Goal: Task Accomplishment & Management: Complete application form

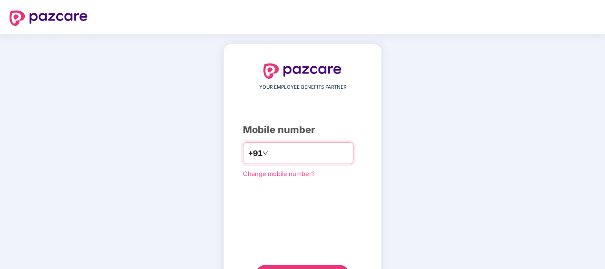
click at [306, 149] on input "number" at bounding box center [309, 152] width 78 height 15
click at [270, 152] on input "**********" at bounding box center [309, 152] width 78 height 15
click at [316, 153] on input "**********" at bounding box center [309, 152] width 78 height 15
type input "**********"
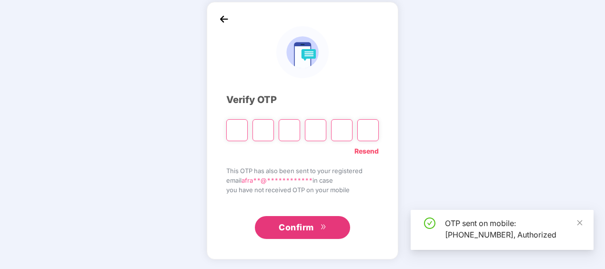
scroll to position [42, 0]
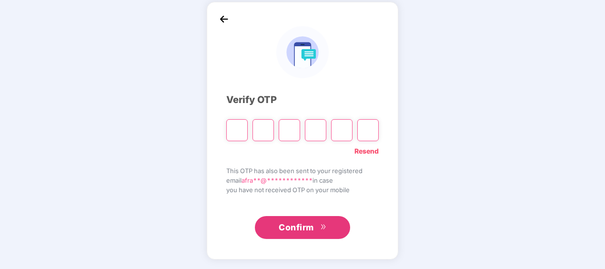
paste input "*"
type input "*"
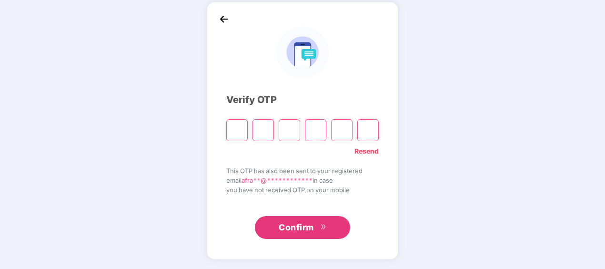
type input "*"
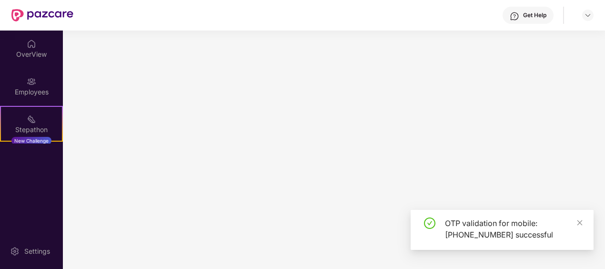
scroll to position [0, 0]
click at [591, 14] on img at bounding box center [588, 15] width 8 height 8
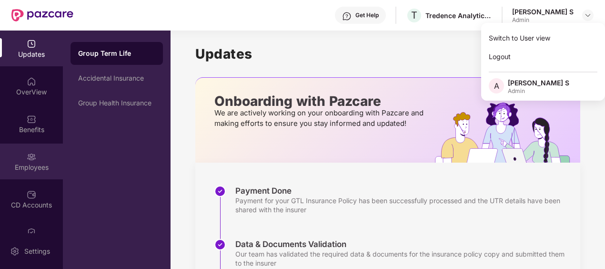
click at [40, 148] on div "Employees" at bounding box center [31, 161] width 63 height 36
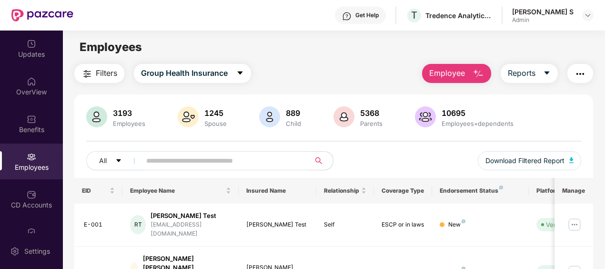
click at [454, 74] on span "Employee" at bounding box center [447, 73] width 36 height 12
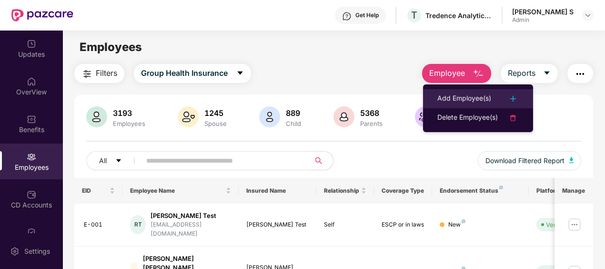
click at [473, 96] on div "Add Employee(s)" at bounding box center [464, 98] width 54 height 11
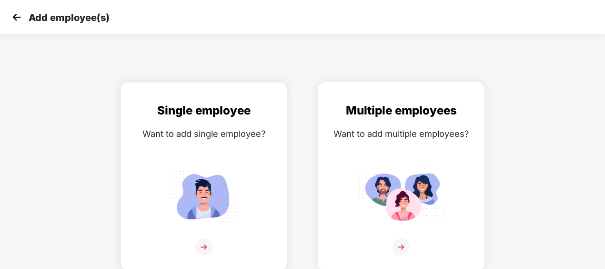
click at [454, 167] on div "Multiple employees Want to add multiple employees?" at bounding box center [401, 184] width 147 height 166
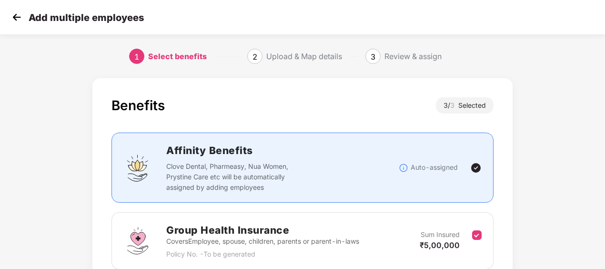
scroll to position [215, 0]
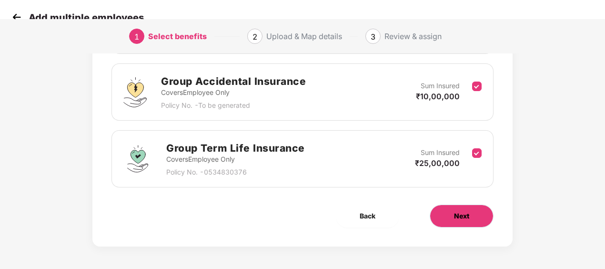
click at [473, 206] on button "Next" at bounding box center [462, 215] width 64 height 23
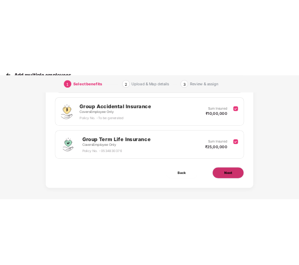
scroll to position [0, 0]
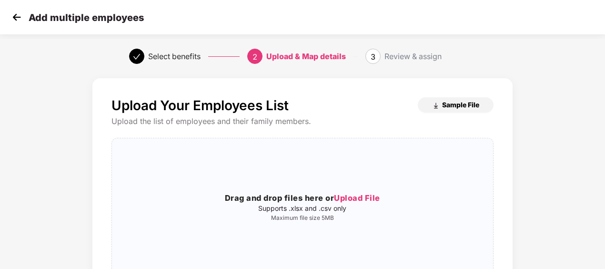
click at [479, 105] on button "Sample File" at bounding box center [456, 104] width 76 height 15
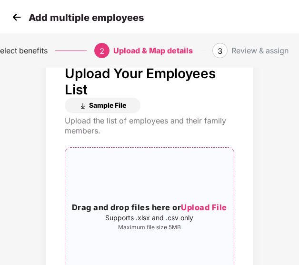
scroll to position [33, 0]
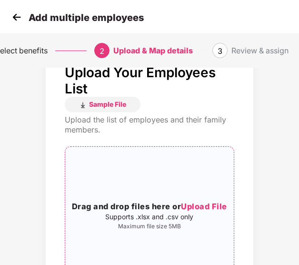
click at [206, 206] on span "Upload File" at bounding box center [204, 207] width 46 height 10
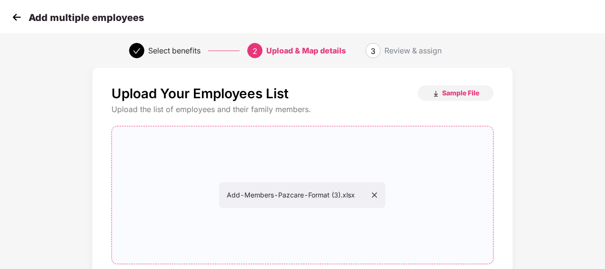
scroll to position [114, 0]
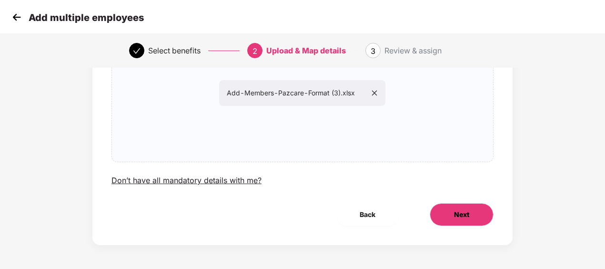
click at [442, 222] on button "Next" at bounding box center [462, 214] width 64 height 23
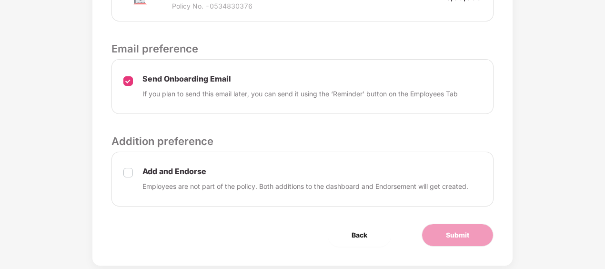
scroll to position [479, 0]
click at [134, 172] on div "Add and Endorse Employees are not part of the policy. Both additions to the das…" at bounding box center [302, 178] width 382 height 55
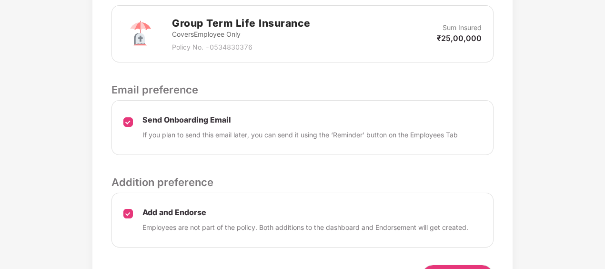
scroll to position [496, 0]
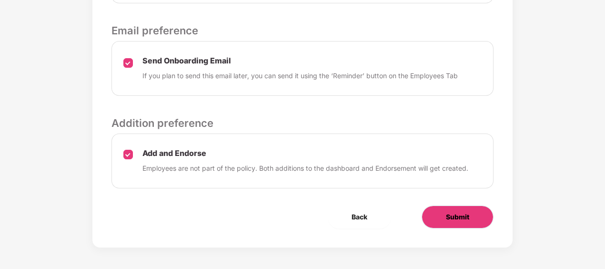
click at [450, 212] on span "Submit" at bounding box center [457, 217] width 23 height 10
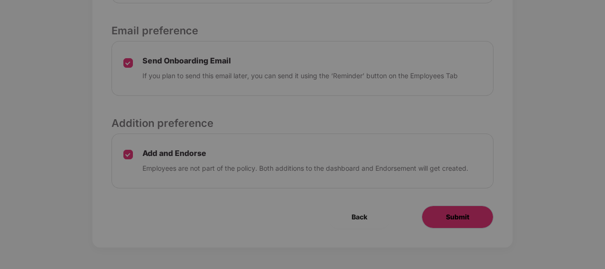
scroll to position [0, 0]
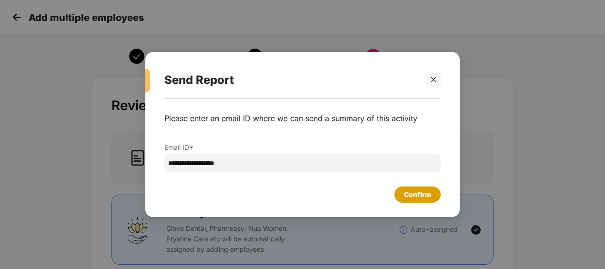
click at [407, 193] on div "Confirm" at bounding box center [417, 194] width 27 height 10
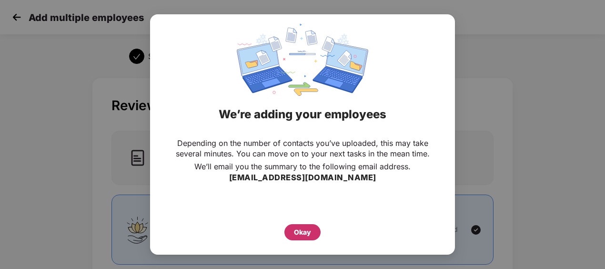
click at [296, 237] on div "Okay" at bounding box center [302, 232] width 17 height 10
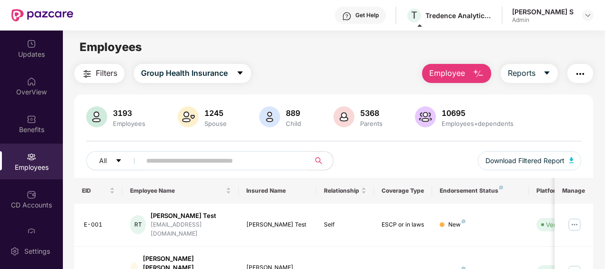
scroll to position [30, 0]
